Goal: Information Seeking & Learning: Learn about a topic

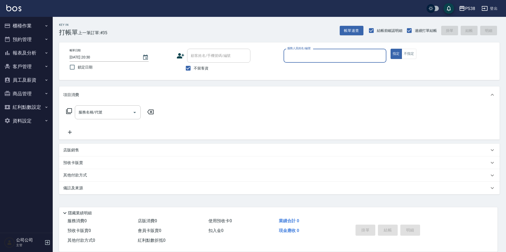
click at [31, 27] on button "櫃檯作業" at bounding box center [26, 26] width 48 height 14
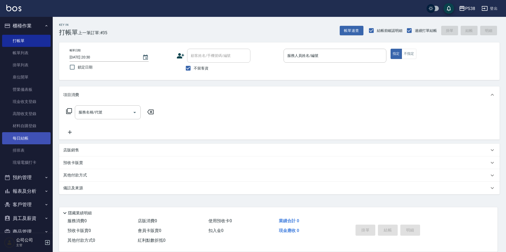
click at [21, 139] on link "每日結帳" at bounding box center [26, 138] width 48 height 12
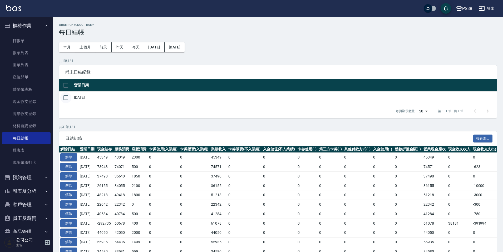
click at [65, 98] on input "checkbox" at bounding box center [65, 97] width 11 height 11
checkbox input "true"
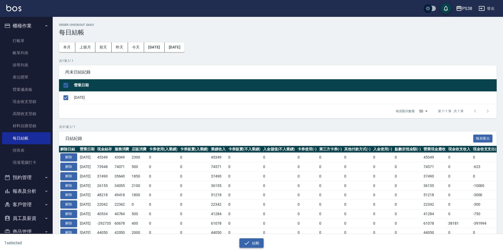
click at [249, 239] on button "結帳" at bounding box center [251, 243] width 24 height 10
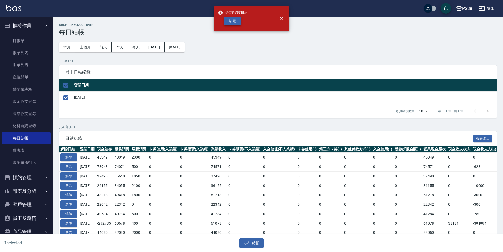
click at [232, 18] on button "確定" at bounding box center [232, 21] width 17 height 8
checkbox input "false"
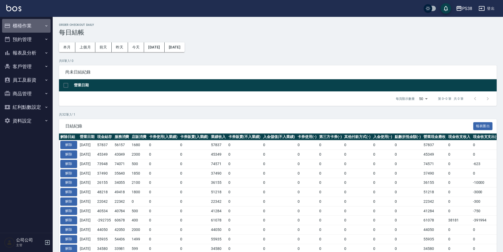
click at [35, 27] on button "櫃檯作業" at bounding box center [26, 26] width 48 height 14
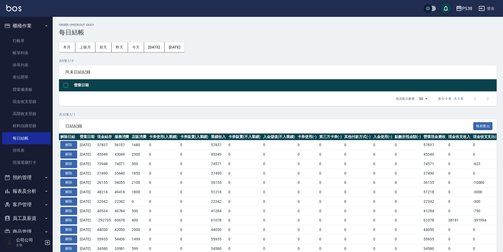
click at [27, 25] on button "櫃檯作業" at bounding box center [26, 26] width 48 height 14
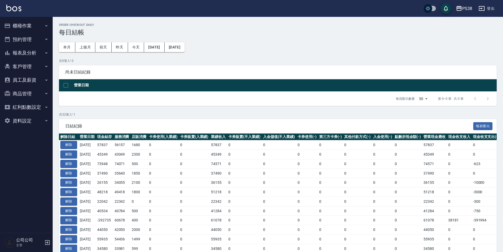
click at [33, 50] on button "報表及分析" at bounding box center [26, 53] width 48 height 14
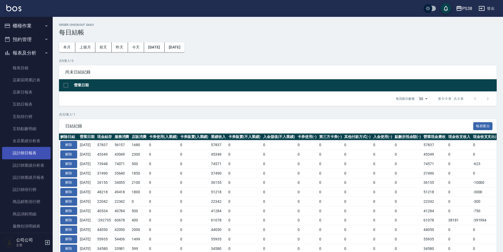
click at [31, 152] on link "設計師日報表" at bounding box center [26, 153] width 48 height 12
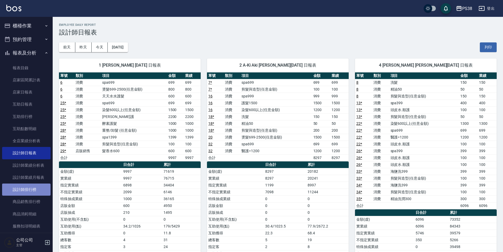
click at [35, 189] on link "設計師排行榜" at bounding box center [26, 190] width 48 height 12
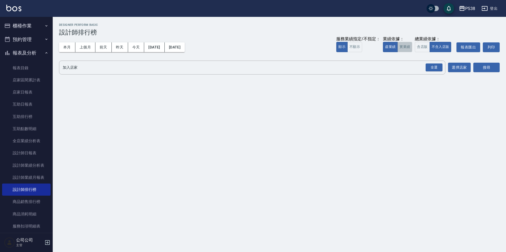
drag, startPoint x: 402, startPoint y: 49, endPoint x: 412, endPoint y: 51, distance: 9.9
click at [402, 49] on button "實業績" at bounding box center [404, 47] width 15 height 10
drag, startPoint x: 432, startPoint y: 70, endPoint x: 441, endPoint y: 69, distance: 8.4
click at [432, 70] on div "全選" at bounding box center [433, 67] width 17 height 8
click at [480, 66] on button "搜尋" at bounding box center [486, 68] width 26 height 10
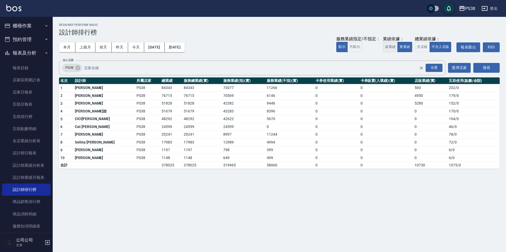
click at [392, 44] on button "虛業績" at bounding box center [390, 47] width 15 height 10
click at [404, 45] on button "實業績" at bounding box center [404, 47] width 15 height 10
click at [23, 117] on link "互助排行榜" at bounding box center [26, 117] width 48 height 12
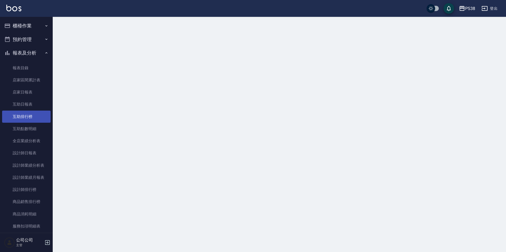
click at [23, 117] on link "互助排行榜" at bounding box center [26, 117] width 48 height 12
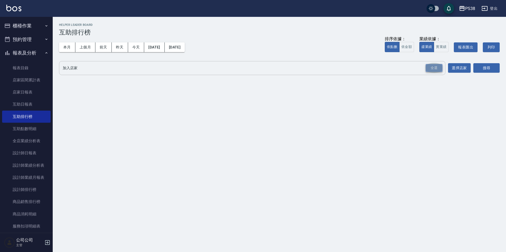
click at [437, 69] on div "全選" at bounding box center [433, 68] width 17 height 8
click at [439, 48] on button "實業績" at bounding box center [440, 47] width 15 height 10
click at [487, 72] on button "搜尋" at bounding box center [486, 68] width 26 height 10
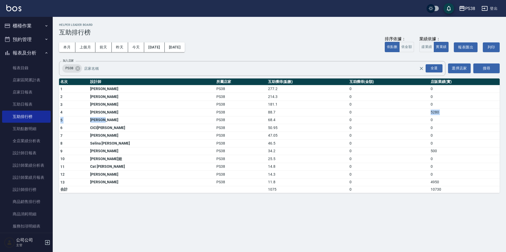
drag, startPoint x: 414, startPoint y: 113, endPoint x: 121, endPoint y: 116, distance: 292.3
click at [129, 117] on tbody "1 [PERSON_NAME]PS38 277.2 0 0 2 [PERSON_NAME]PS38 214.3 0 0 3 [PERSON_NAME]PS38…" at bounding box center [279, 139] width 440 height 108
drag, startPoint x: 121, startPoint y: 116, endPoint x: 215, endPoint y: 119, distance: 93.8
click at [195, 117] on tbody "1 [PERSON_NAME]PS38 277.2 0 0 2 [PERSON_NAME]PS38 214.3 0 0 3 [PERSON_NAME]PS38…" at bounding box center [279, 139] width 440 height 108
click at [266, 140] on td "46.5" at bounding box center [306, 144] width 81 height 8
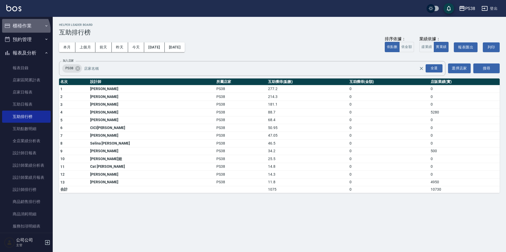
click at [25, 30] on button "櫃檯作業" at bounding box center [26, 26] width 48 height 14
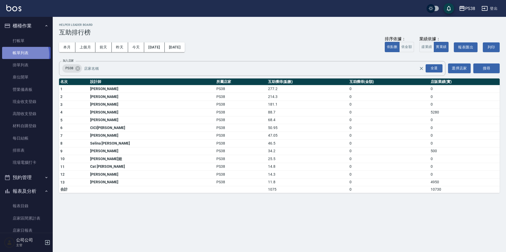
click at [21, 55] on link "帳單列表" at bounding box center [26, 53] width 48 height 12
